Goal: Task Accomplishment & Management: Use online tool/utility

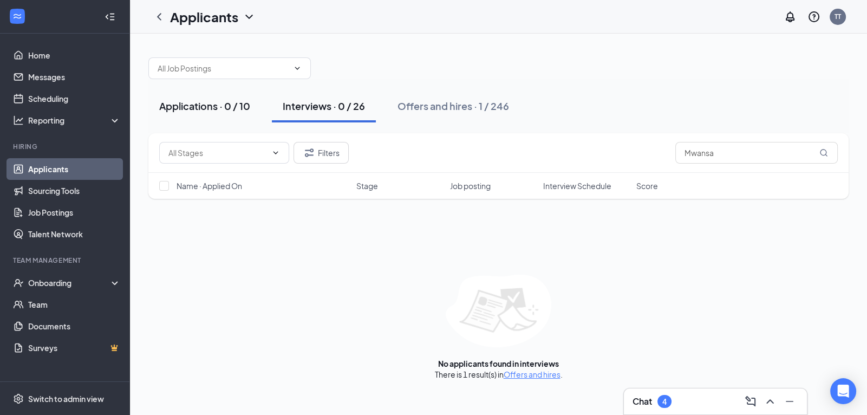
click at [229, 107] on div "Applications · 0 / 10" at bounding box center [204, 106] width 91 height 14
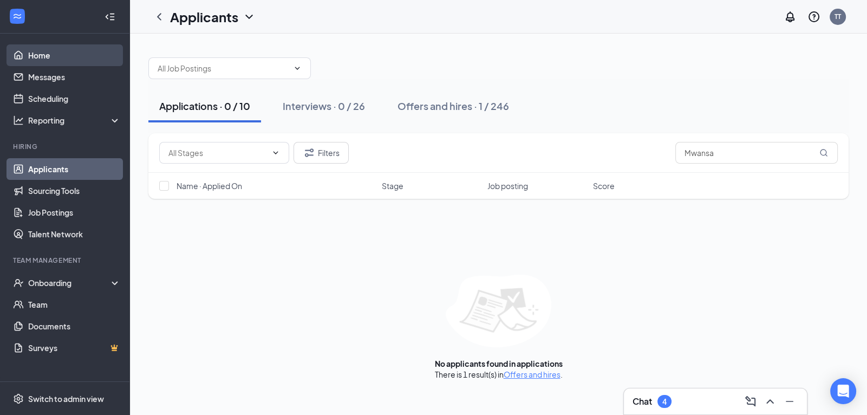
click at [44, 57] on link "Home" at bounding box center [74, 55] width 93 height 22
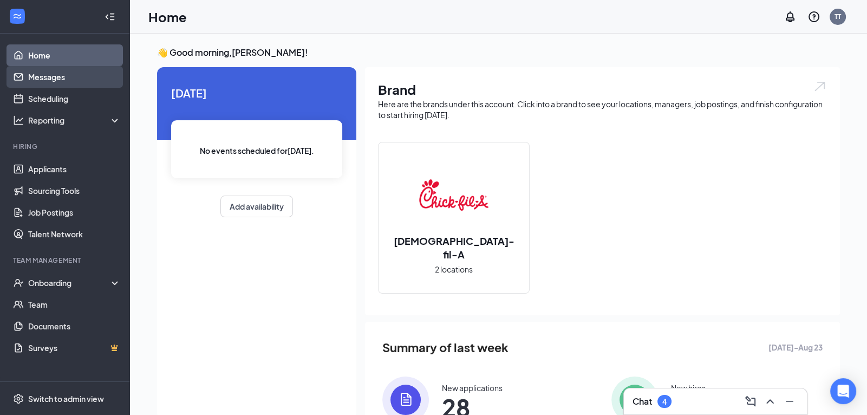
click at [73, 76] on link "Messages" at bounding box center [74, 77] width 93 height 22
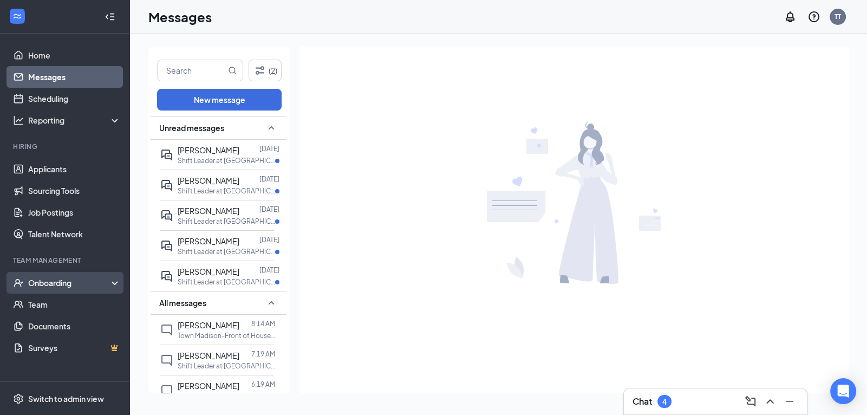
click at [77, 282] on div "Onboarding" at bounding box center [69, 282] width 83 height 11
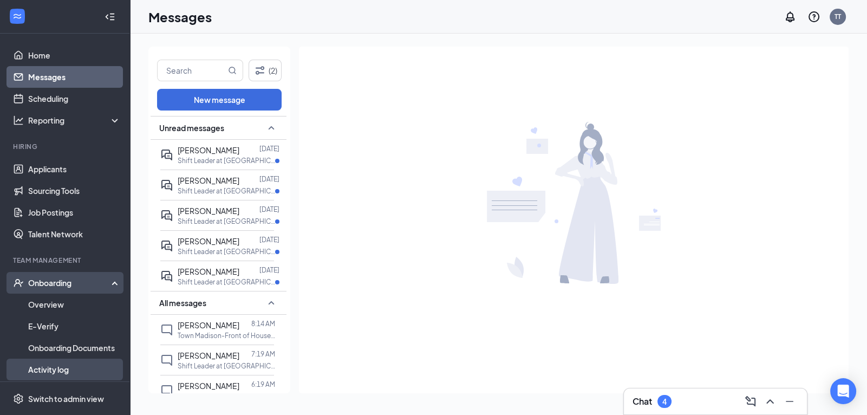
click at [75, 372] on link "Activity log" at bounding box center [74, 370] width 93 height 22
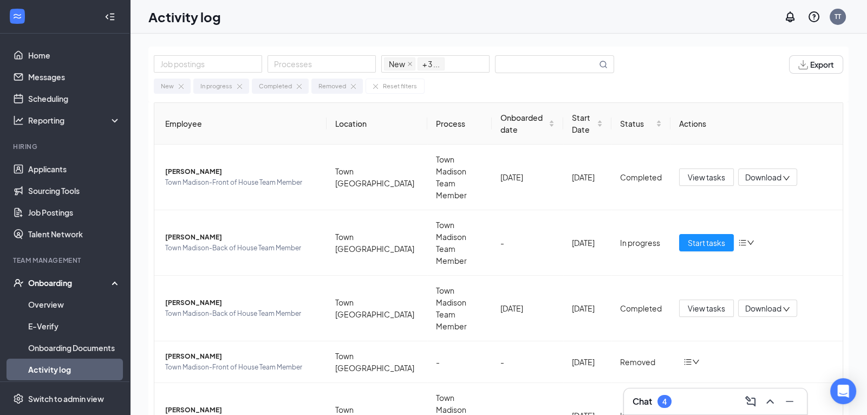
click at [713, 410] on span "Start tasks" at bounding box center [706, 416] width 37 height 12
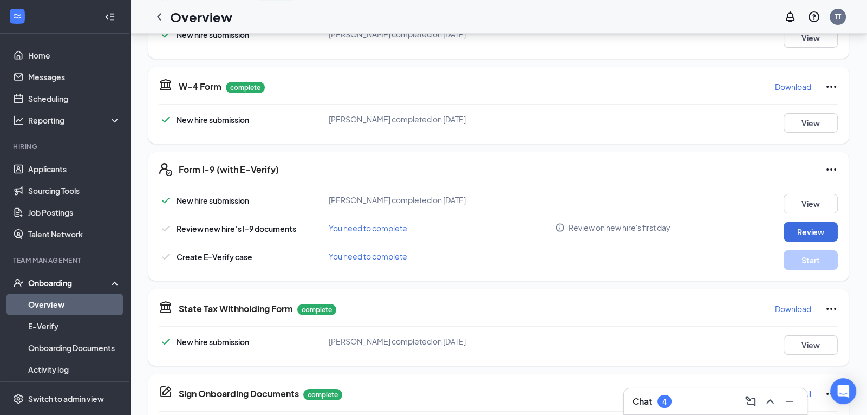
scroll to position [216, 0]
click at [816, 228] on button "Review" at bounding box center [811, 232] width 54 height 20
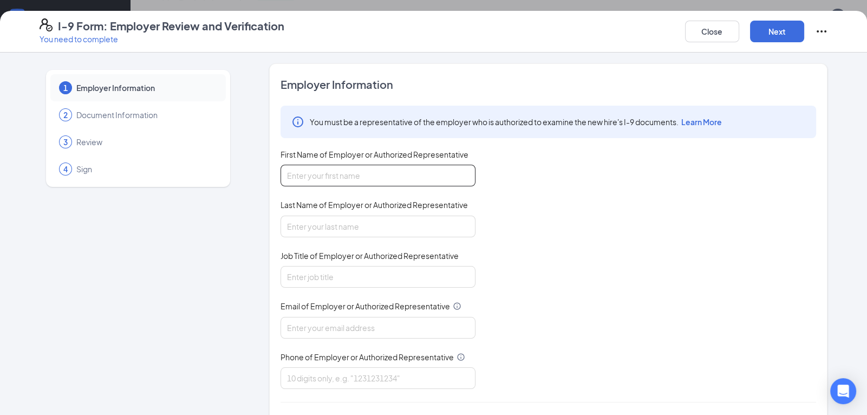
click at [407, 179] on input "First Name of Employer or Authorized Representative" at bounding box center [378, 176] width 195 height 22
click at [703, 33] on button "Close" at bounding box center [712, 32] width 54 height 22
